Goal: Check status: Check status

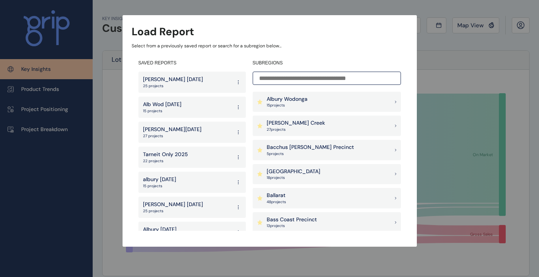
click at [342, 78] on input at bounding box center [327, 78] width 148 height 13
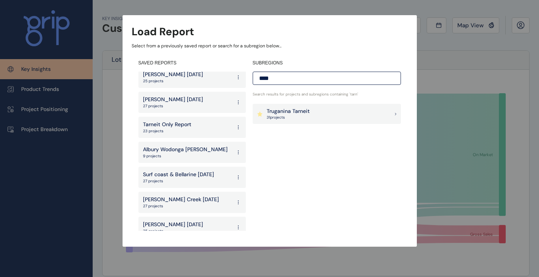
scroll to position [239, 0]
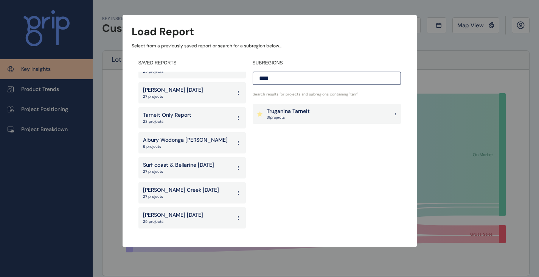
type input "****"
click at [197, 121] on div "Tarneit Only Report 23 projects" at bounding box center [191, 117] width 107 height 21
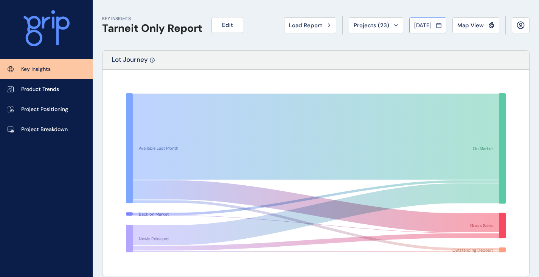
click at [431, 20] on button "[DATE]" at bounding box center [427, 25] width 37 height 16
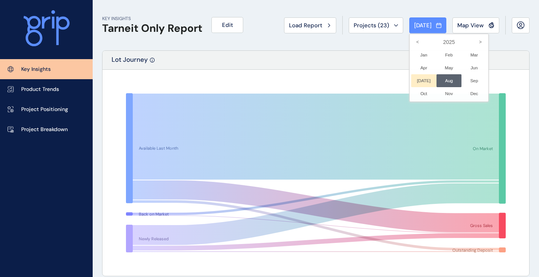
click at [411, 82] on li "[DATE] No report is available for this period. New months are usually published…" at bounding box center [423, 80] width 25 height 13
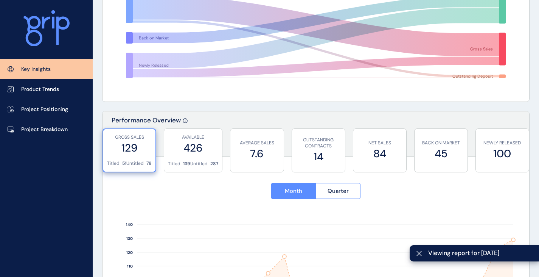
scroll to position [172, 0]
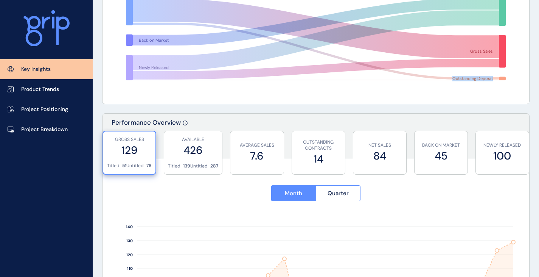
drag, startPoint x: 534, startPoint y: 82, endPoint x: 532, endPoint y: 63, distance: 19.0
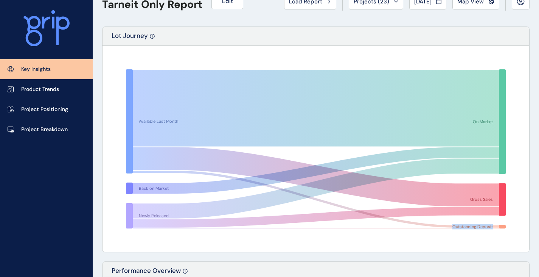
scroll to position [5, 0]
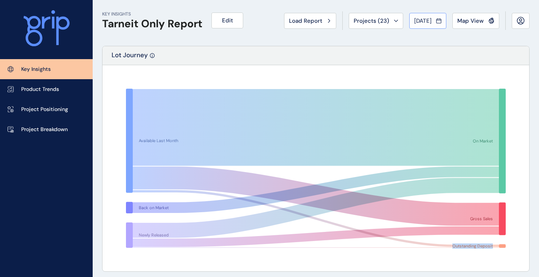
click at [424, 17] on span "[DATE]" at bounding box center [422, 21] width 17 height 8
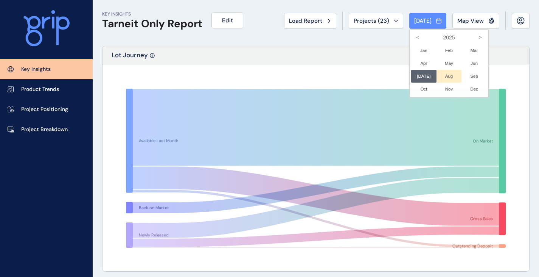
click at [445, 76] on li "Aug No report is available for this period. New months are usually published 5 …" at bounding box center [449, 76] width 25 height 13
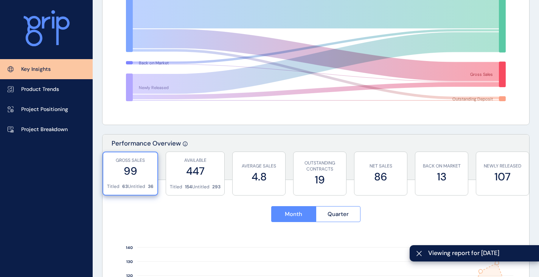
scroll to position [152, 0]
